Goal: Understand process/instructions: Learn how to perform a task or action

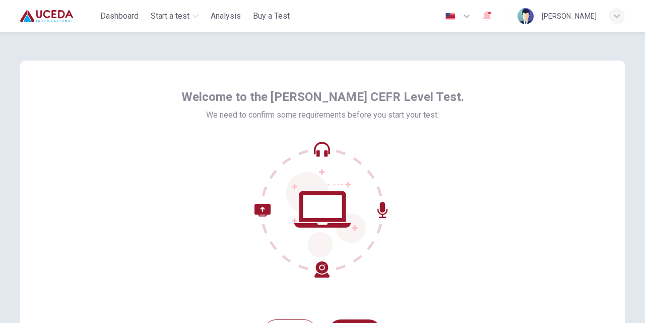
scroll to position [97, 0]
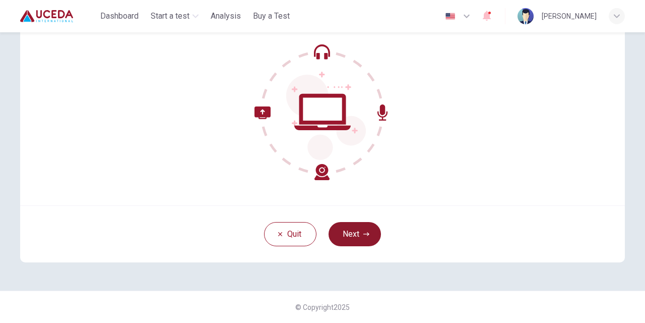
click at [356, 232] on button "Next" at bounding box center [355, 234] width 52 height 24
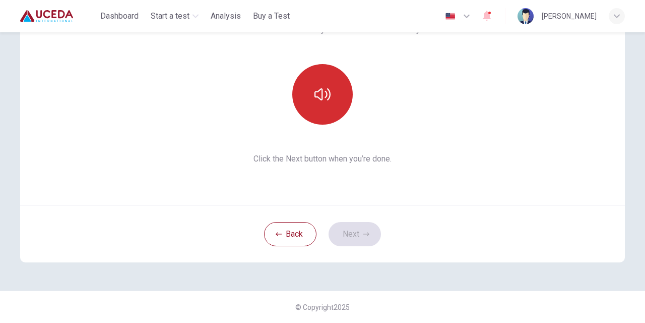
scroll to position [0, 0]
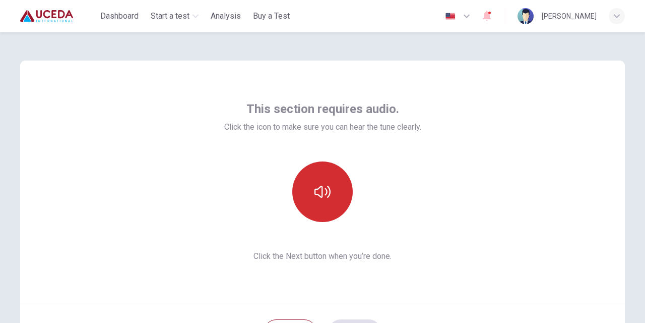
click at [318, 184] on icon "button" at bounding box center [322, 191] width 16 height 16
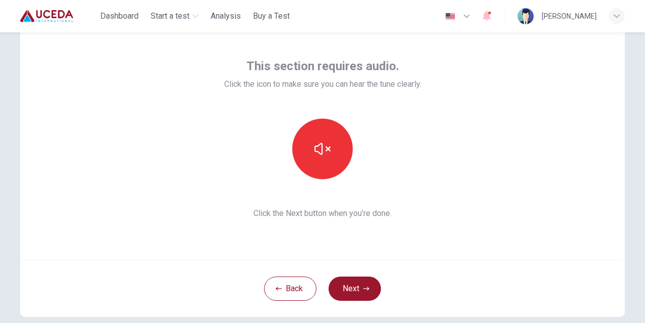
scroll to position [40, 0]
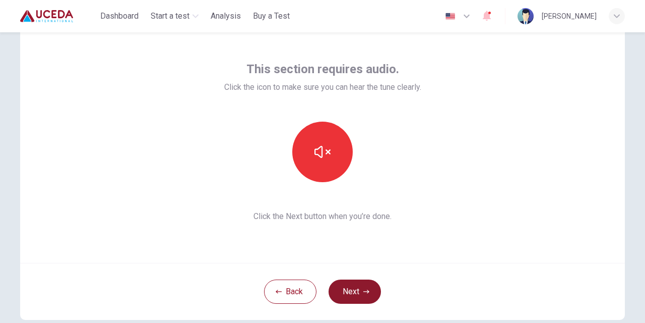
click at [355, 288] on button "Next" at bounding box center [355, 291] width 52 height 24
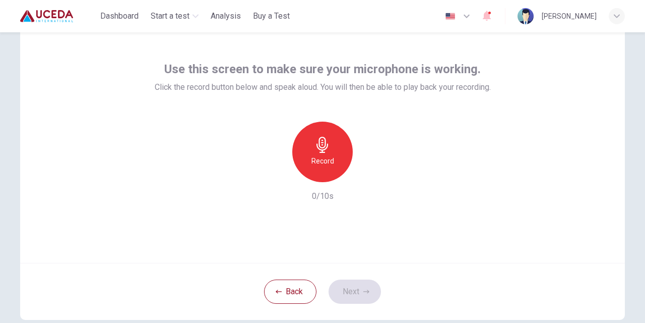
click at [322, 140] on icon "button" at bounding box center [322, 145] width 12 height 16
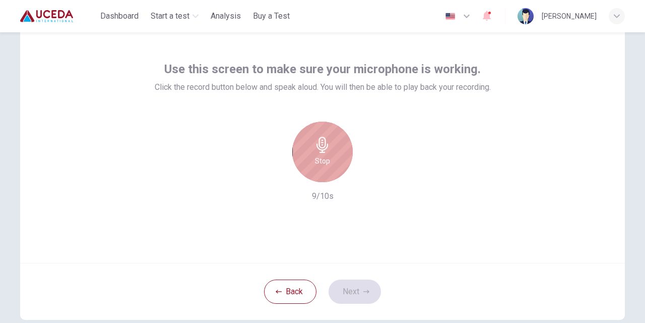
click at [322, 140] on icon "button" at bounding box center [322, 145] width 12 height 16
click at [327, 165] on h6 "Stop" at bounding box center [322, 161] width 15 height 12
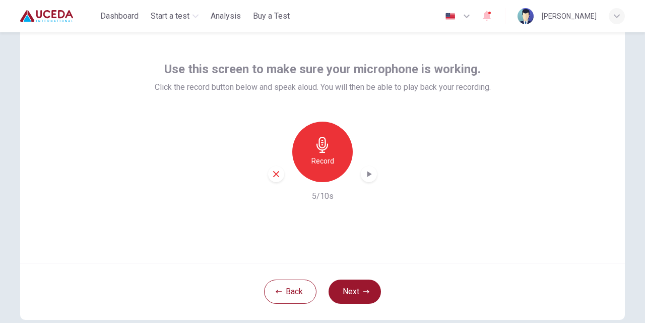
click at [276, 175] on icon "button" at bounding box center [276, 173] width 9 height 9
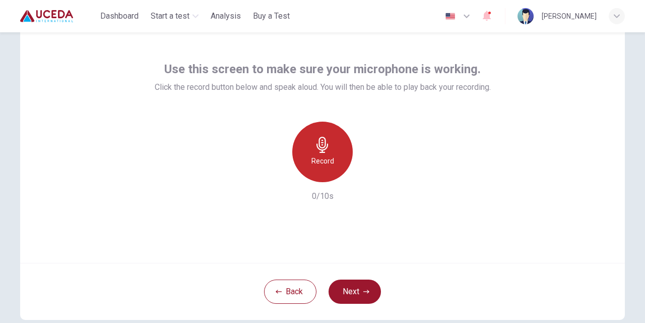
click at [332, 151] on div "Record" at bounding box center [322, 151] width 60 height 60
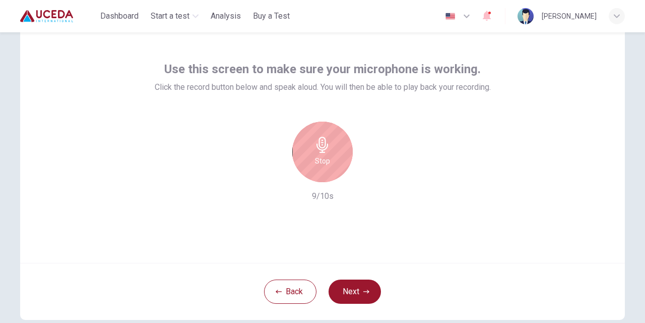
click at [332, 151] on div "Stop" at bounding box center [322, 151] width 60 height 60
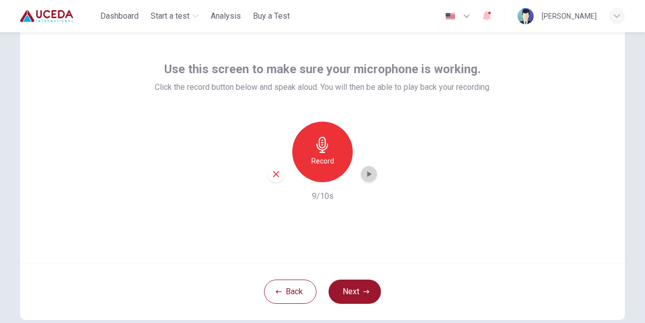
click at [369, 175] on icon "button" at bounding box center [369, 174] width 5 height 6
click at [317, 174] on div "Record" at bounding box center [322, 151] width 60 height 60
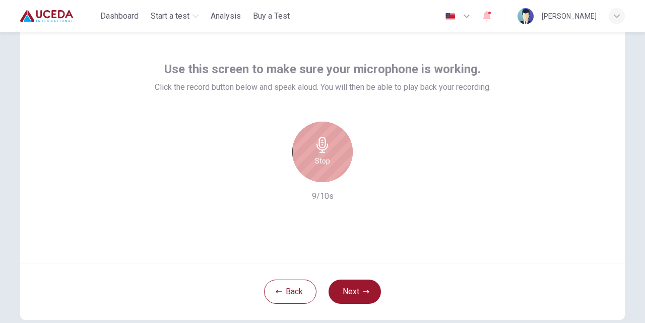
click at [317, 174] on div "Stop" at bounding box center [322, 151] width 60 height 60
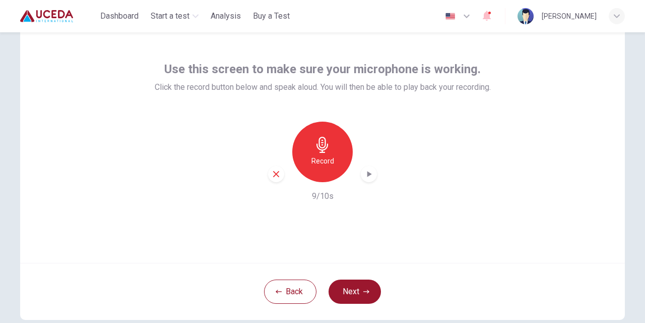
click at [372, 173] on icon "button" at bounding box center [369, 174] width 10 height 10
click at [359, 296] on button "Next" at bounding box center [355, 291] width 52 height 24
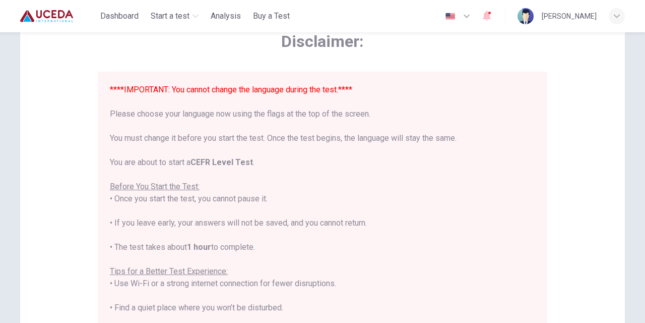
scroll to position [97, 0]
